Goal: Communication & Community: Answer question/provide support

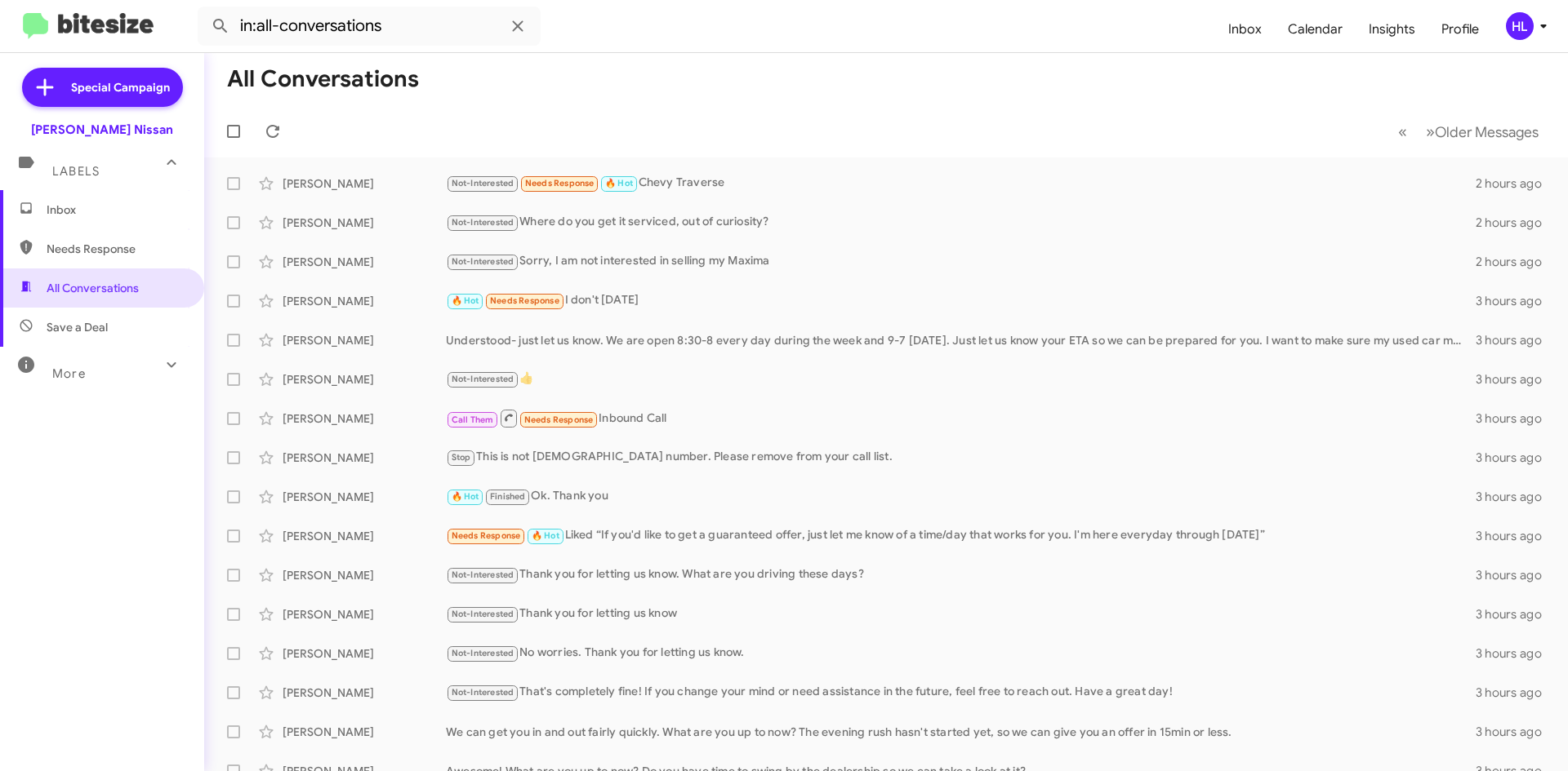
click at [91, 34] on img at bounding box center [89, 27] width 131 height 27
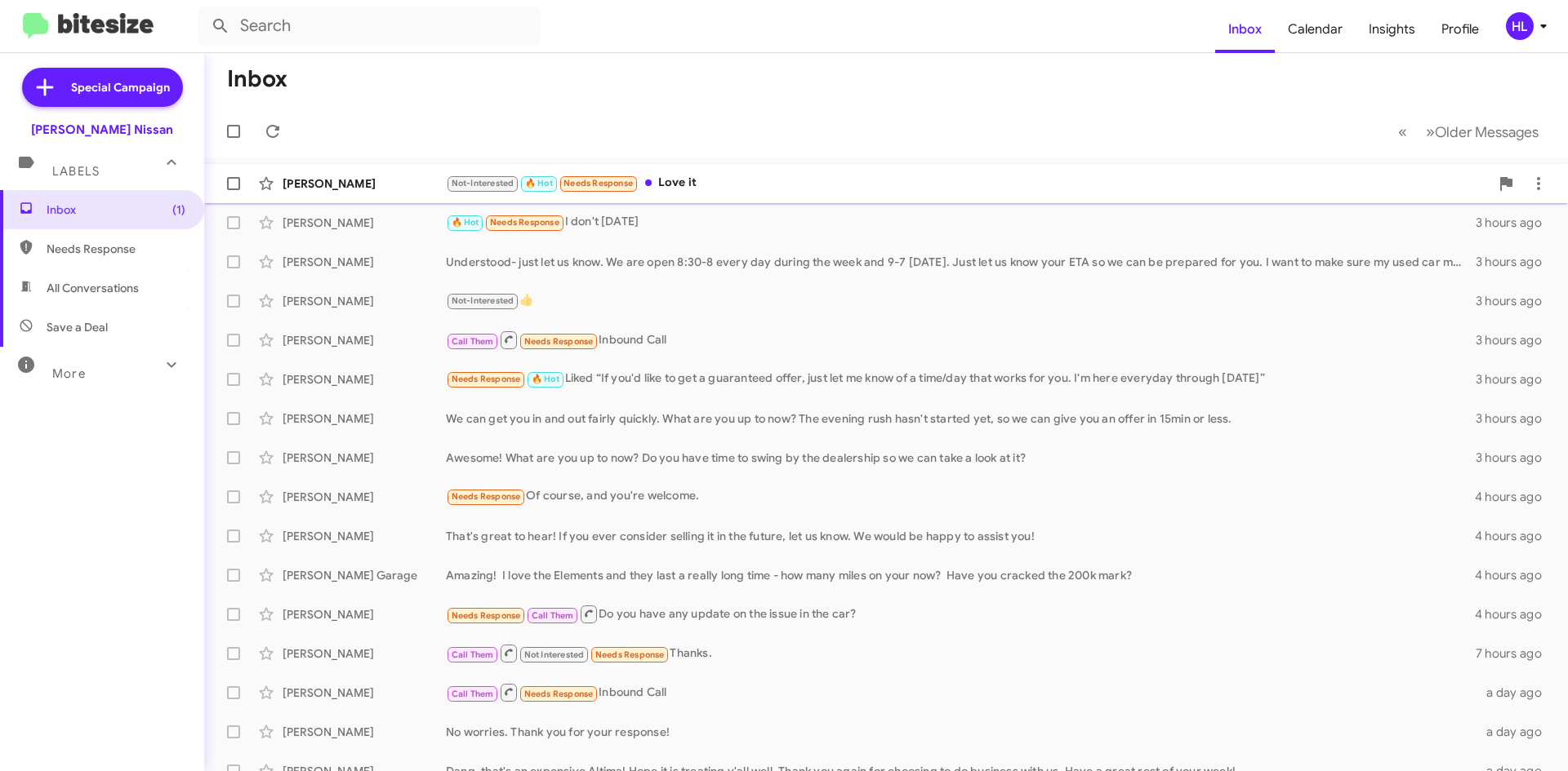
click at [337, 185] on div "[PERSON_NAME]" at bounding box center [364, 183] width 163 height 16
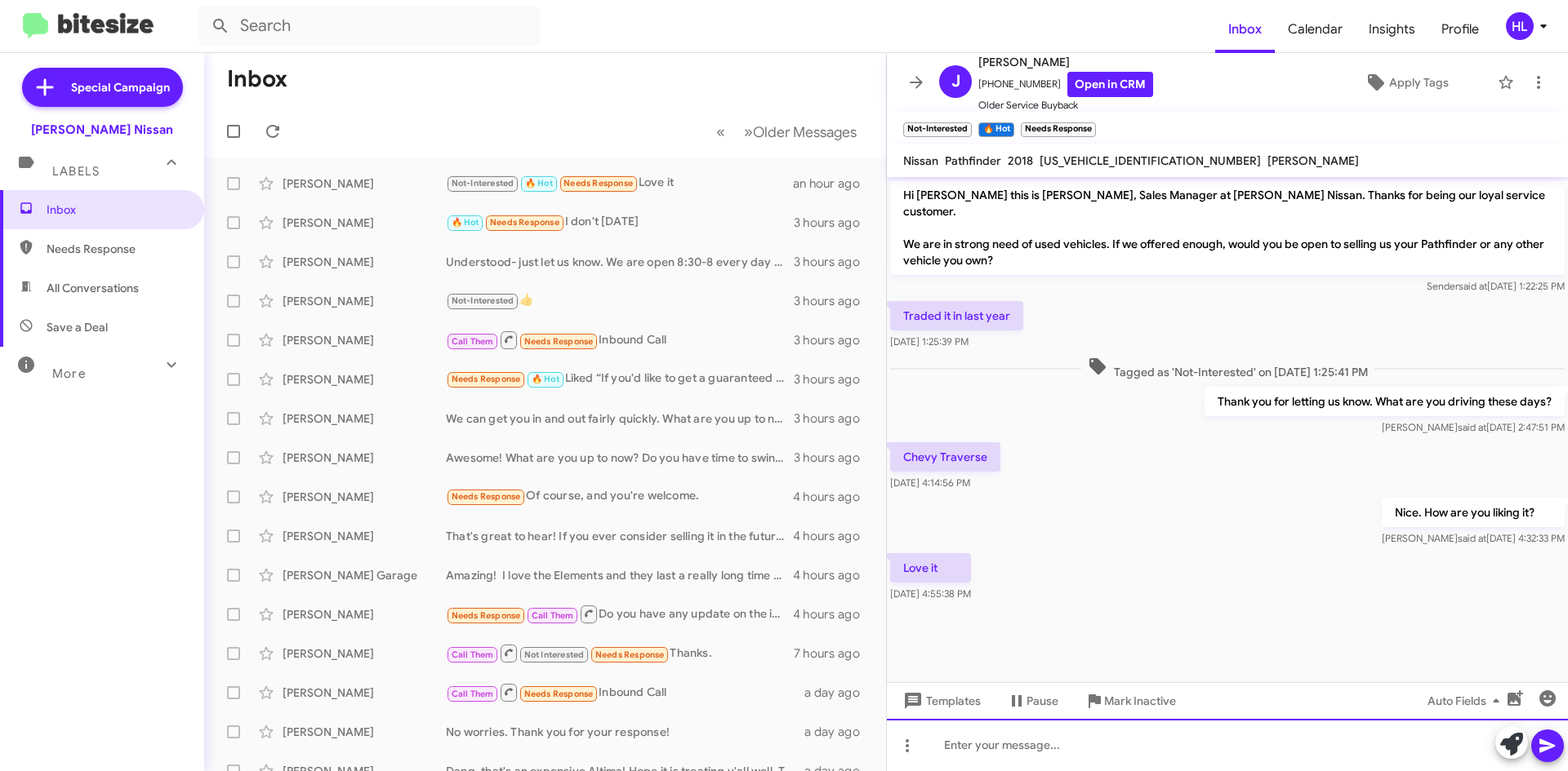
click at [1155, 749] on div at bounding box center [1227, 745] width 681 height 52
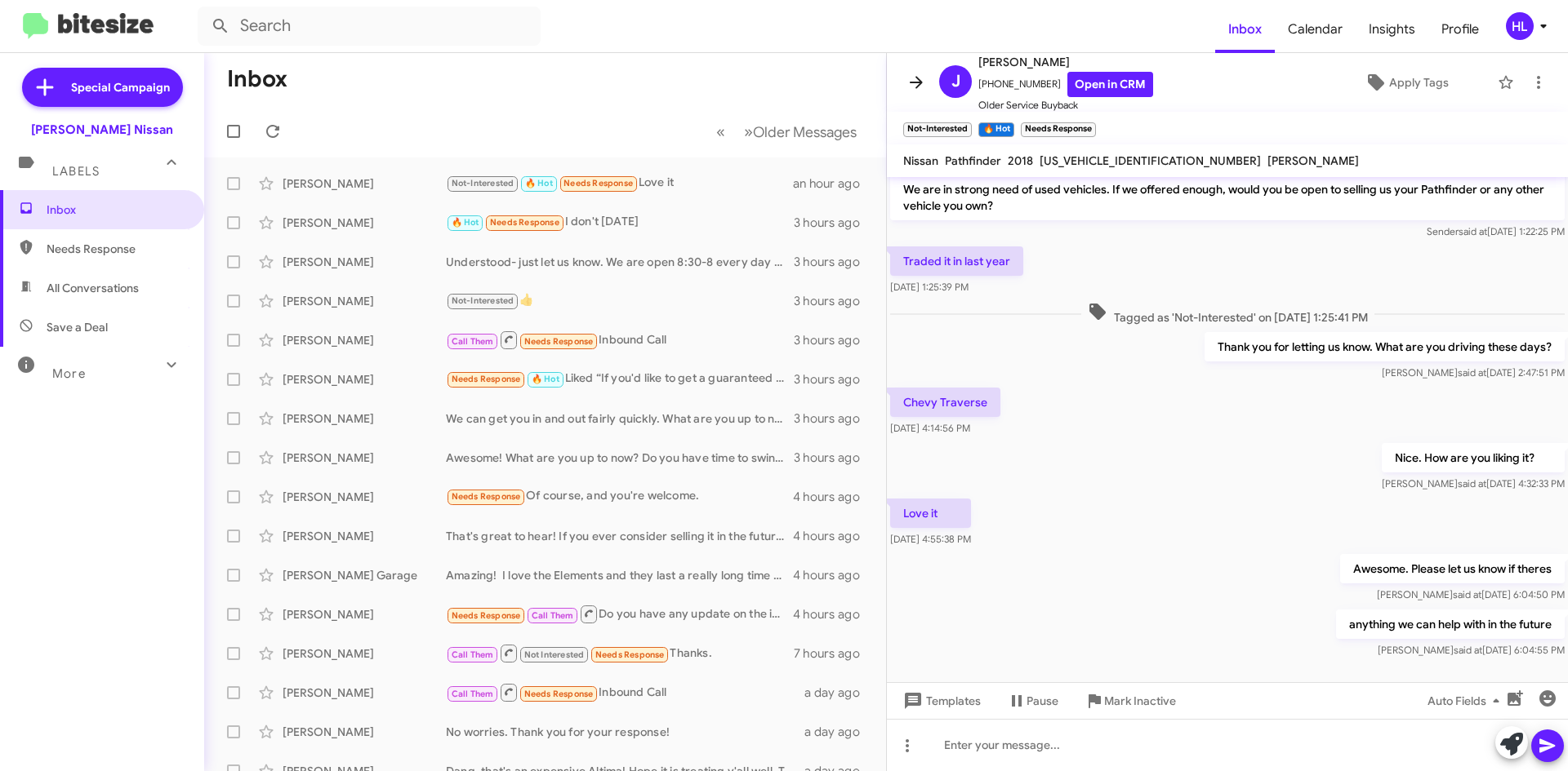
click at [920, 89] on icon at bounding box center [916, 82] width 20 height 20
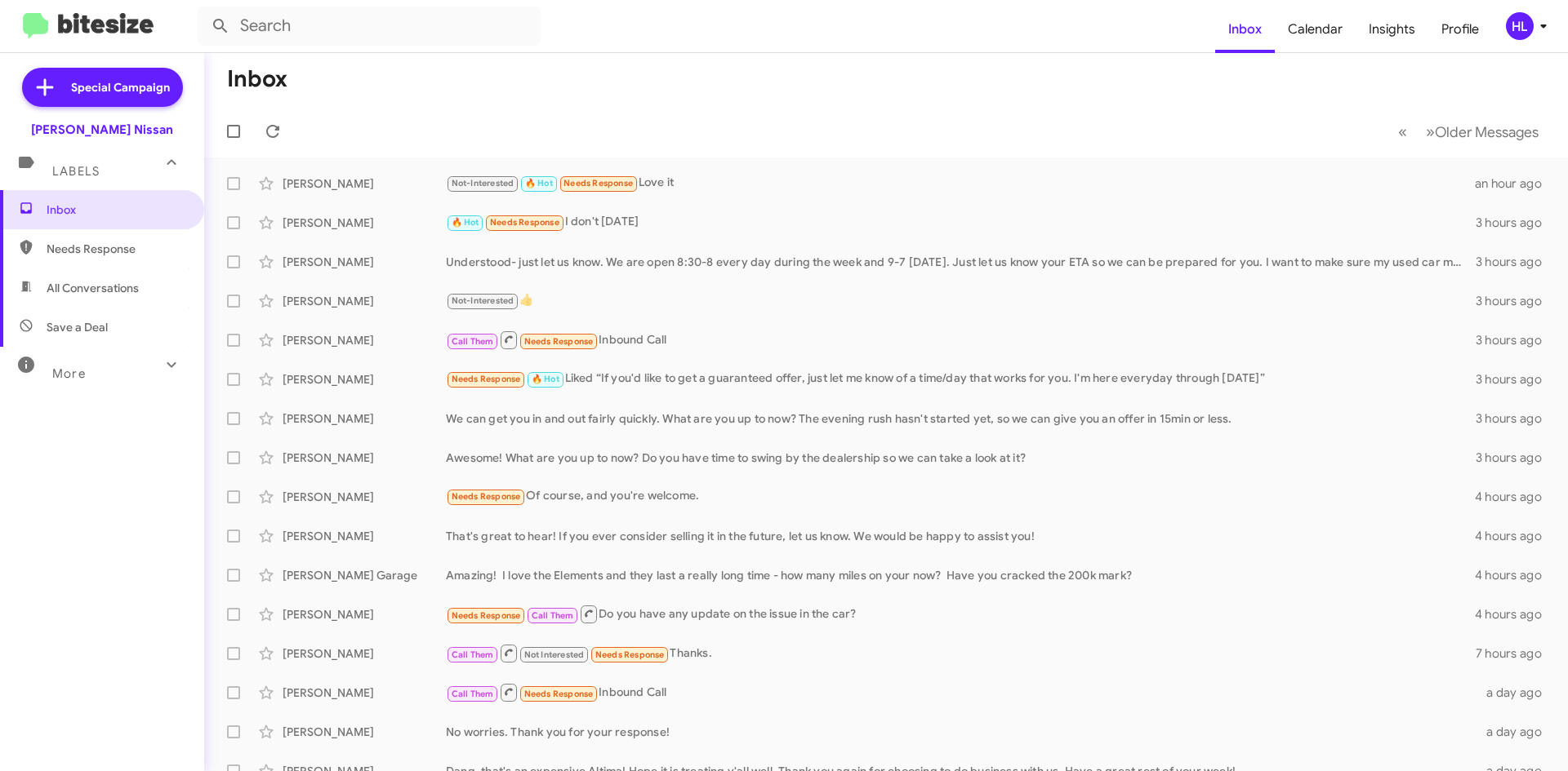
click at [89, 33] on img at bounding box center [89, 27] width 131 height 27
click at [118, 285] on span "All Conversations" at bounding box center [92, 288] width 92 height 16
type input "in:all-conversations"
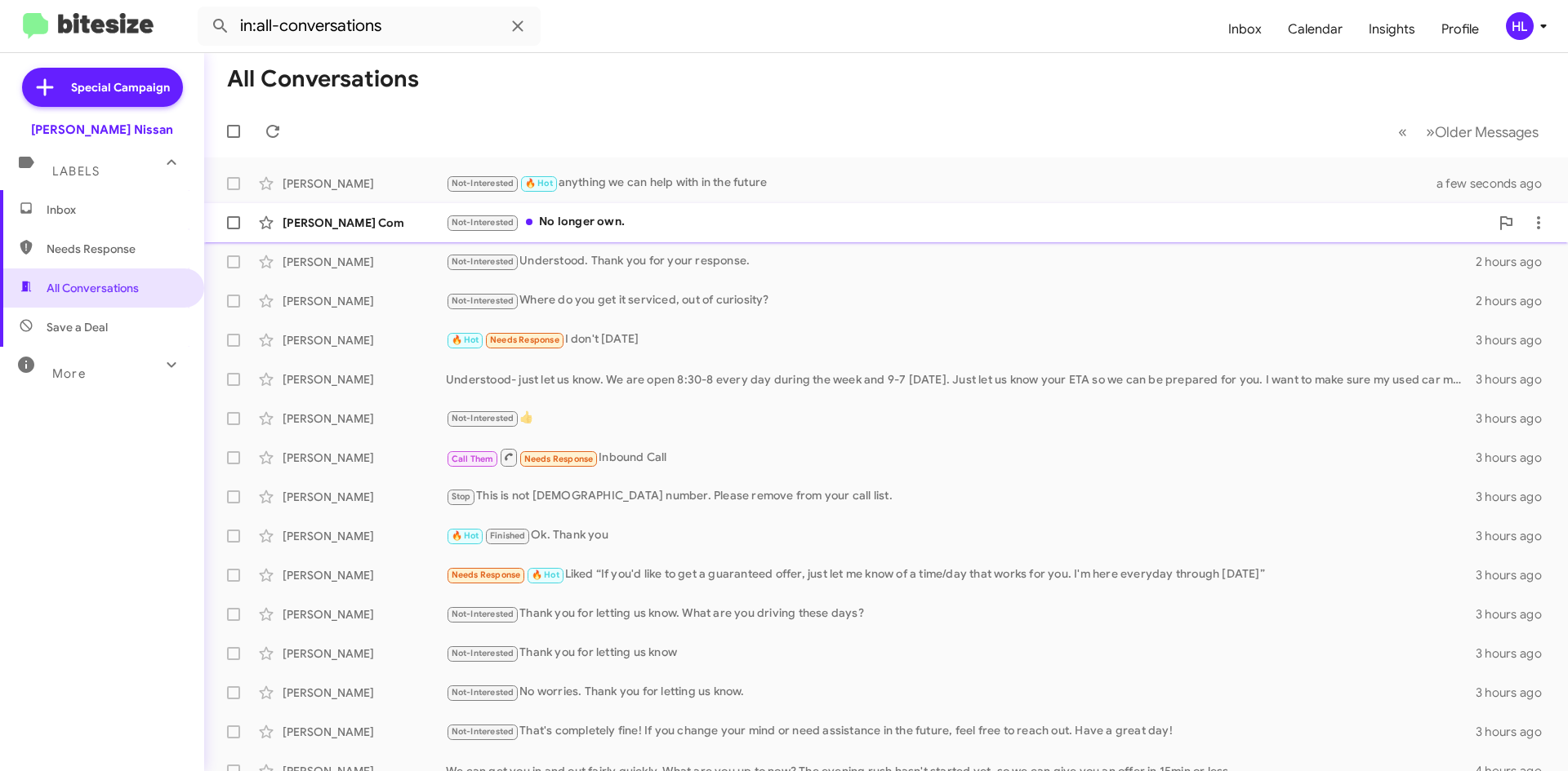
click at [333, 214] on div "[PERSON_NAME] Com Not-Interested No longer own. an hour ago" at bounding box center [886, 223] width 1338 height 32
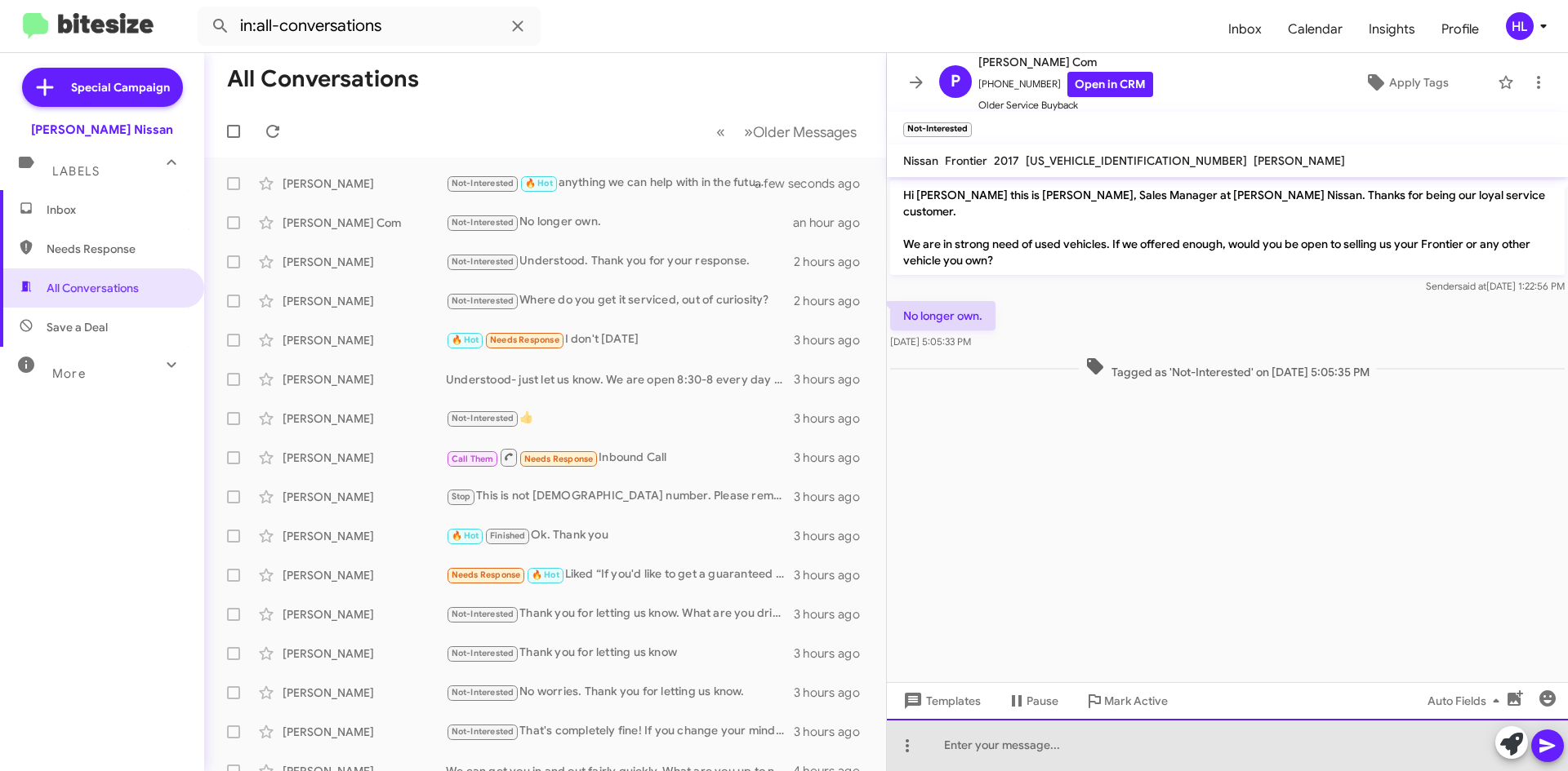
click at [1104, 757] on div at bounding box center [1227, 745] width 681 height 52
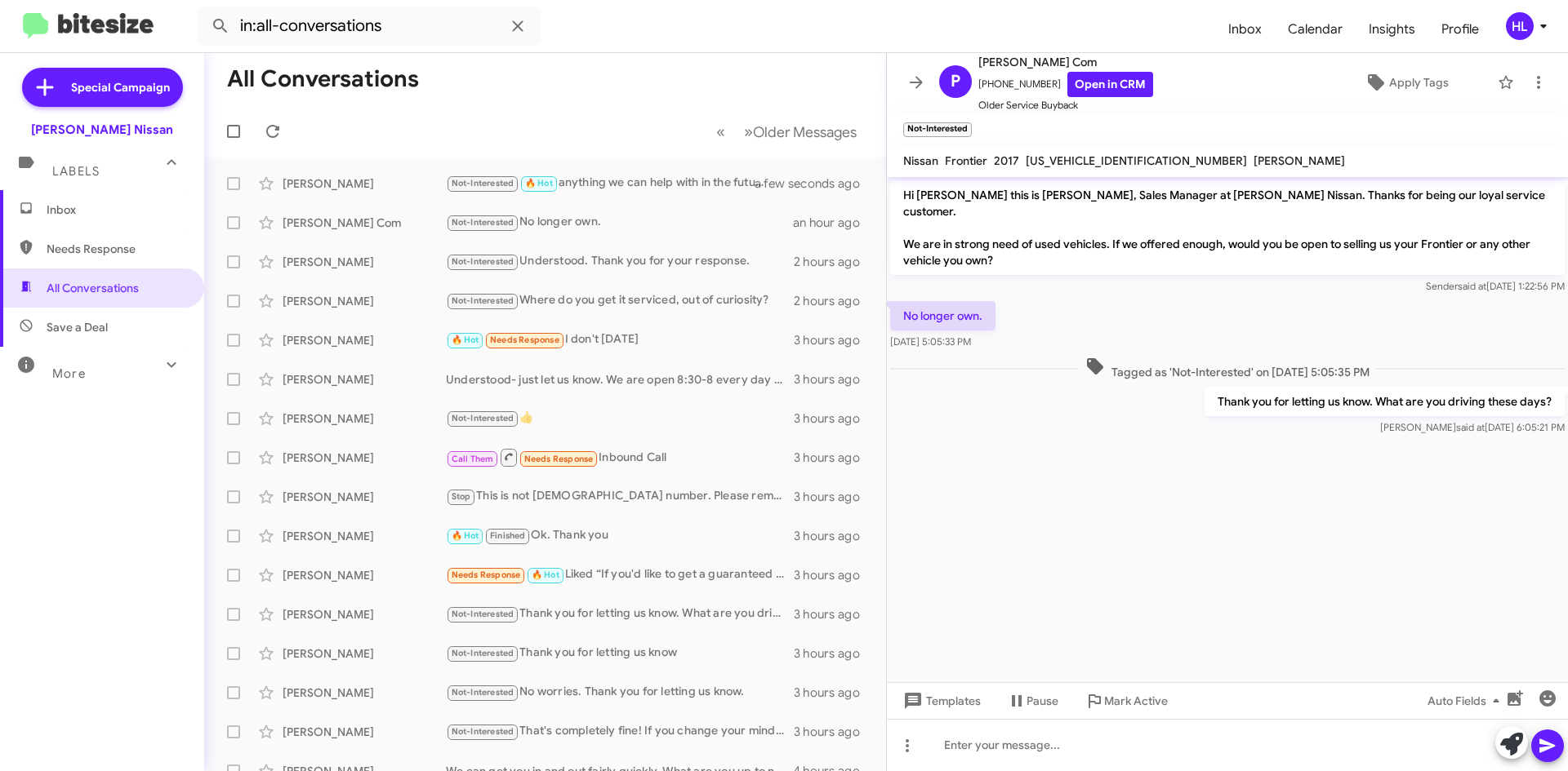
click at [928, 89] on span at bounding box center [916, 82] width 32 height 20
